Goal: Browse casually

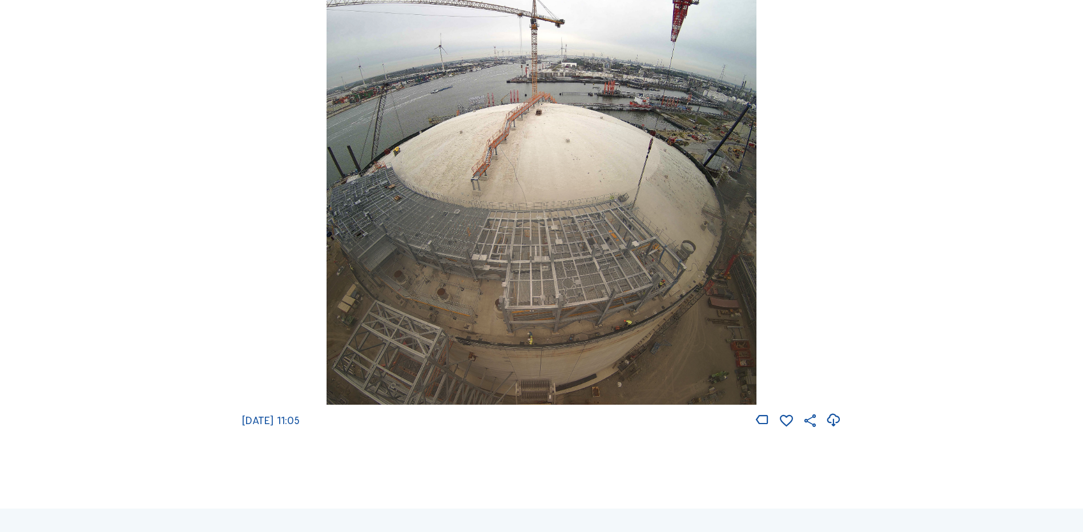
scroll to position [1655, 0]
